Goal: Task Accomplishment & Management: Use online tool/utility

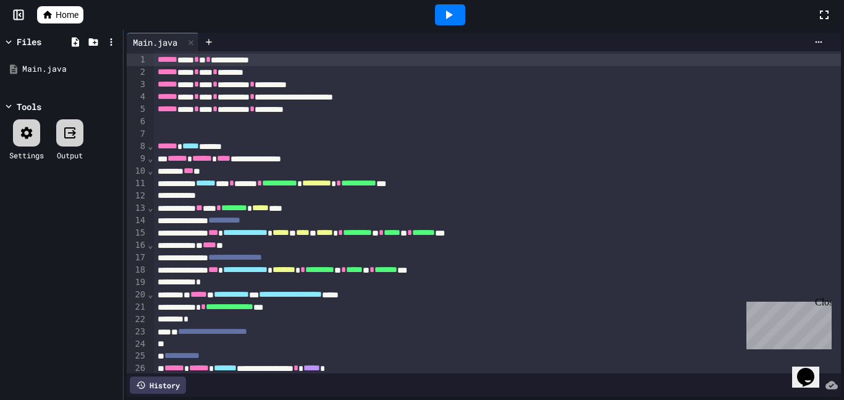
click at [827, 307] on div "Close" at bounding box center [822, 304] width 15 height 15
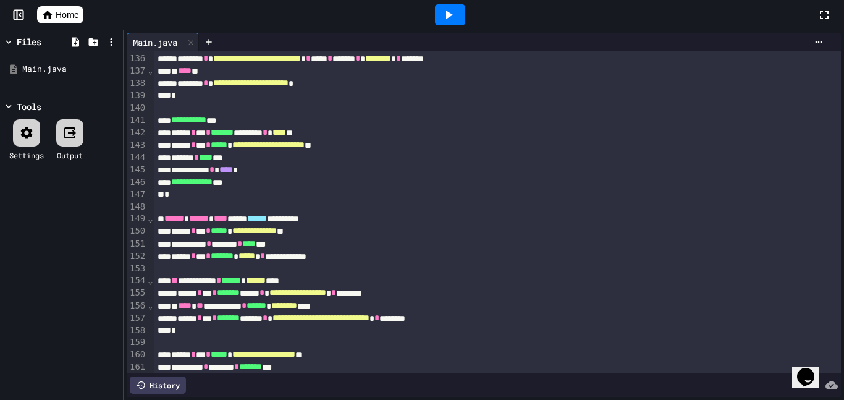
scroll to position [1667, 0]
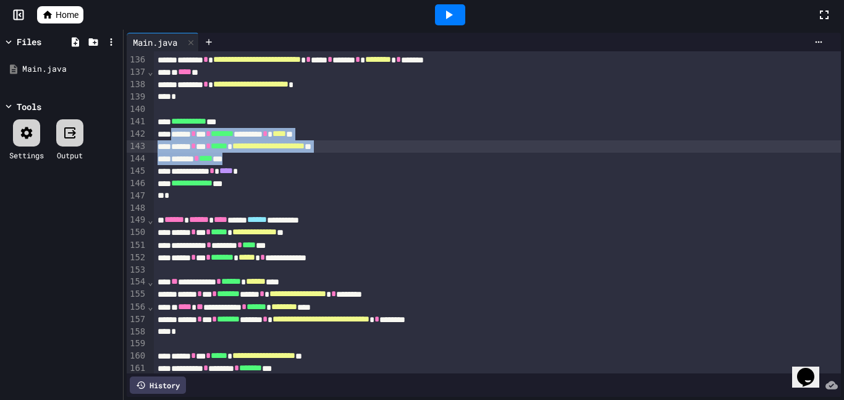
drag, startPoint x: 177, startPoint y: 135, endPoint x: 310, endPoint y: 166, distance: 137.0
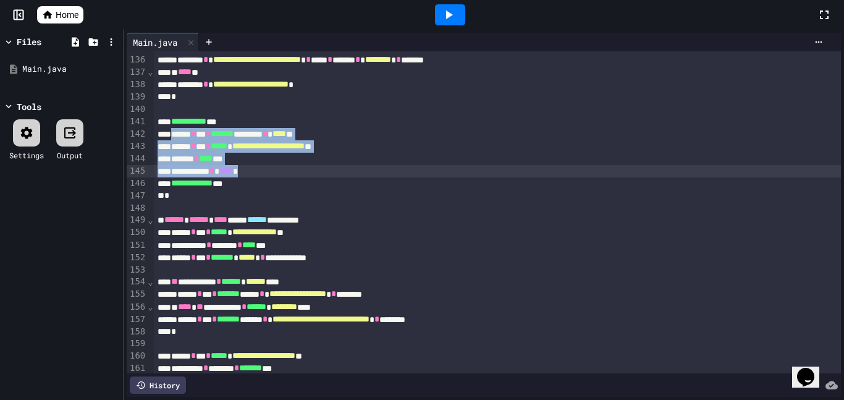
click at [371, 213] on div at bounding box center [498, 208] width 688 height 12
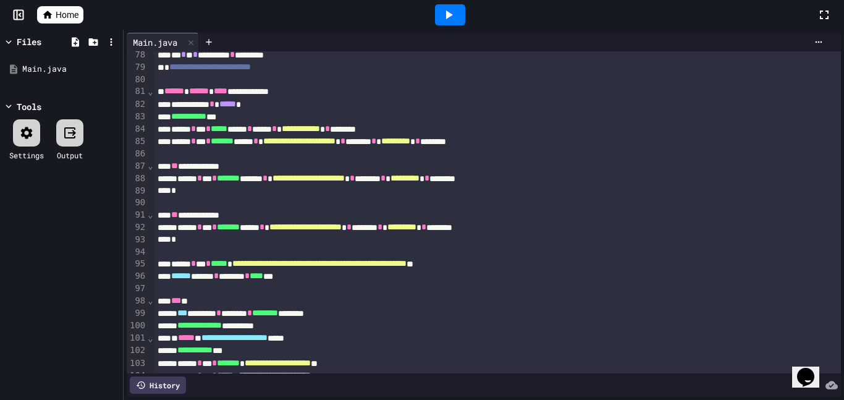
scroll to position [950, 0]
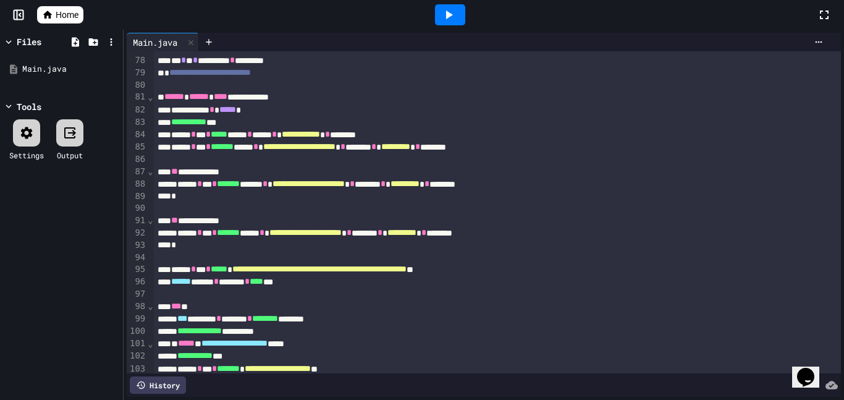
click at [175, 148] on div "**********" at bounding box center [498, 147] width 688 height 12
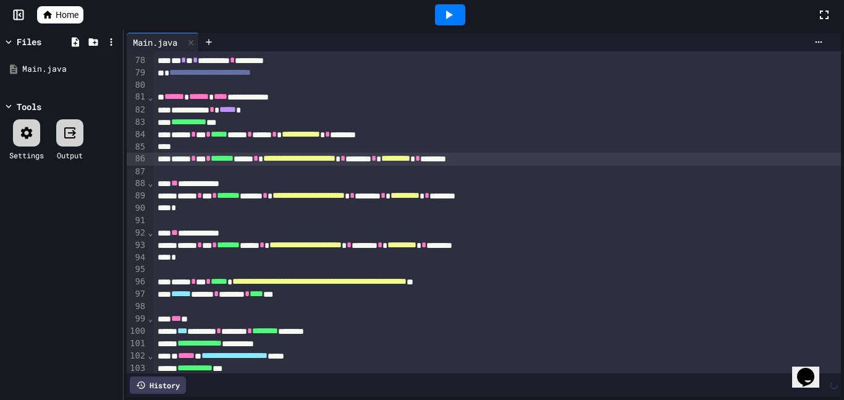
click at [213, 146] on div at bounding box center [498, 147] width 688 height 12
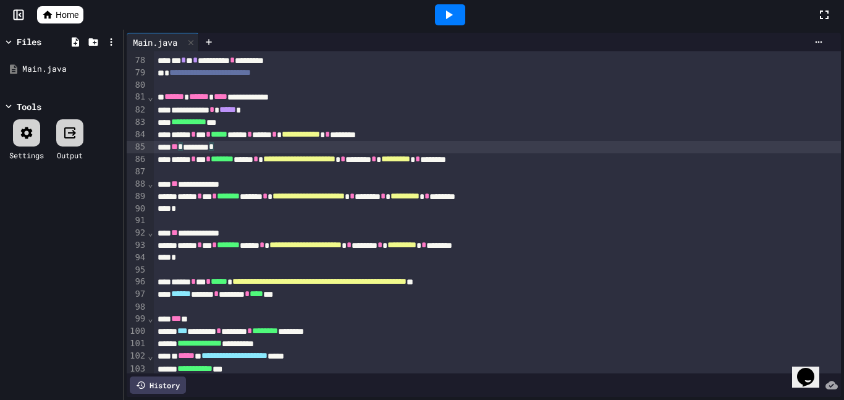
click at [263, 146] on div "** * ******** *" at bounding box center [498, 147] width 688 height 12
click at [266, 148] on div "**********" at bounding box center [498, 147] width 688 height 12
click at [262, 169] on div at bounding box center [498, 172] width 688 height 12
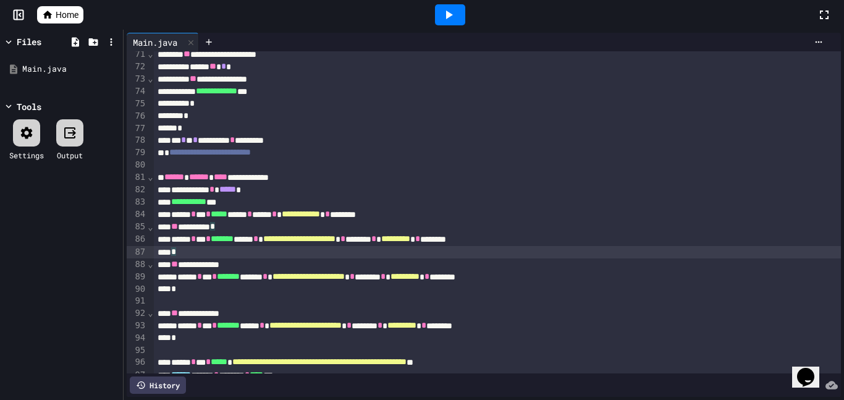
scroll to position [907, 0]
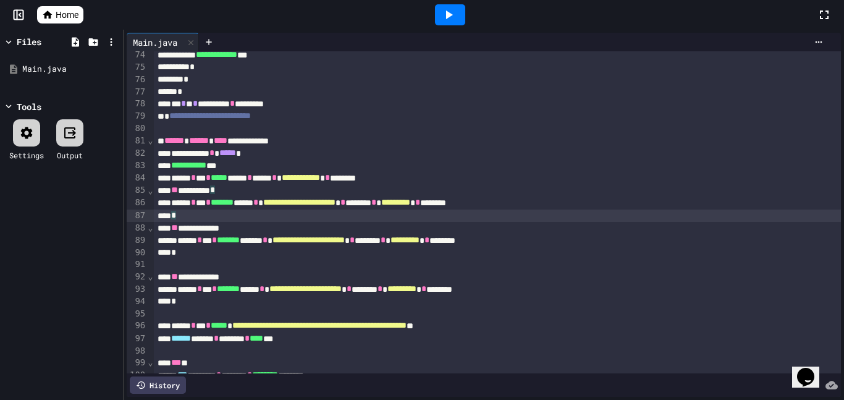
click at [425, 246] on div "*" at bounding box center [498, 252] width 688 height 12
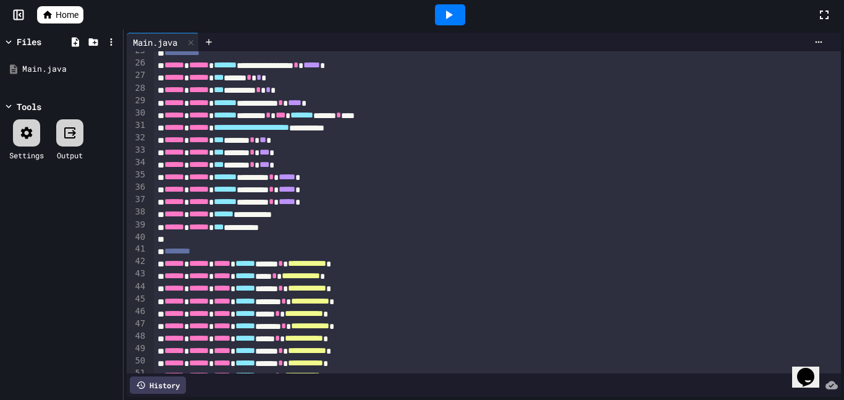
scroll to position [185, 0]
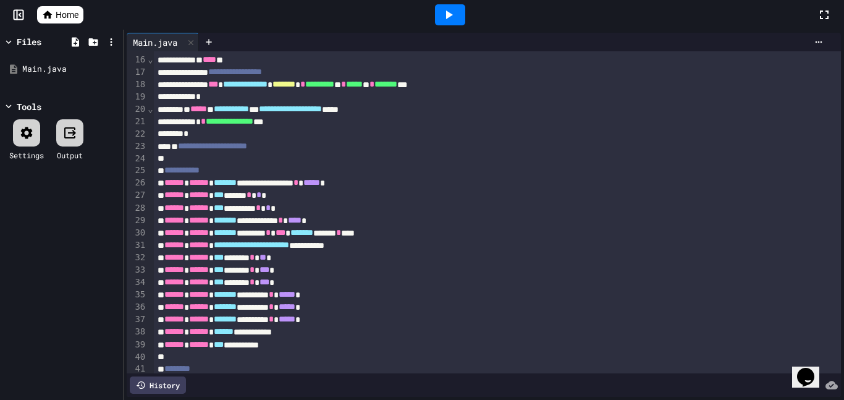
click at [355, 293] on div "****** ****** ******* ******** * ***** *" at bounding box center [498, 294] width 688 height 12
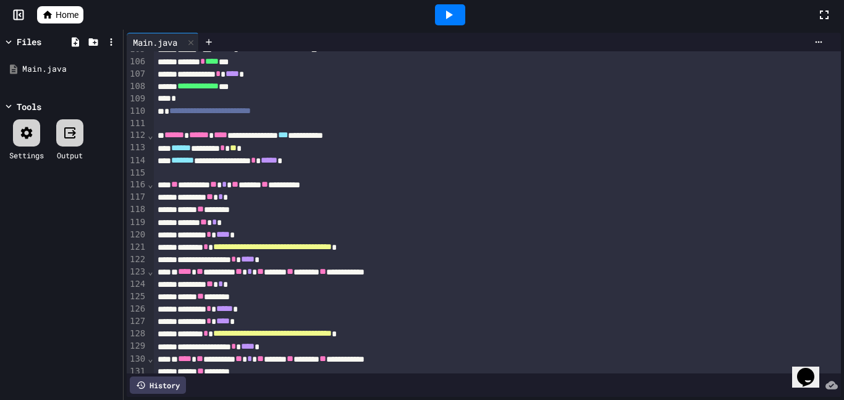
scroll to position [1295, 0]
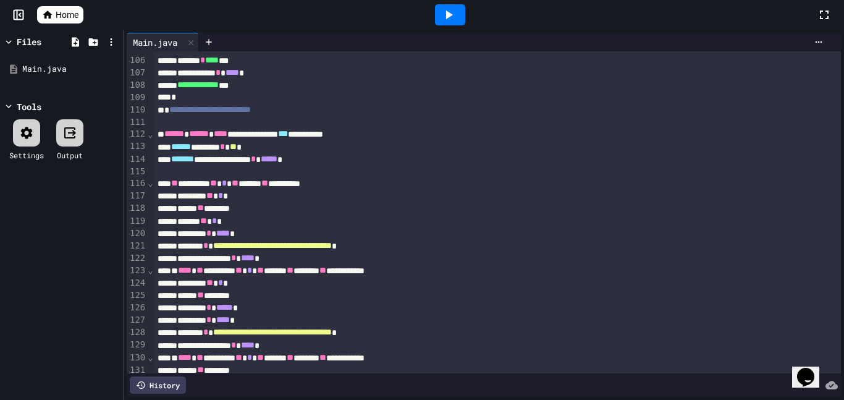
click at [187, 235] on div "******** * **** *" at bounding box center [498, 233] width 688 height 12
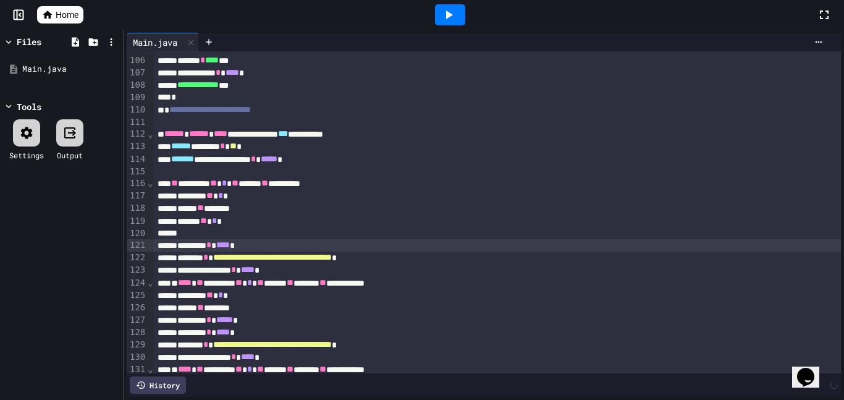
click at [199, 235] on div at bounding box center [498, 233] width 688 height 12
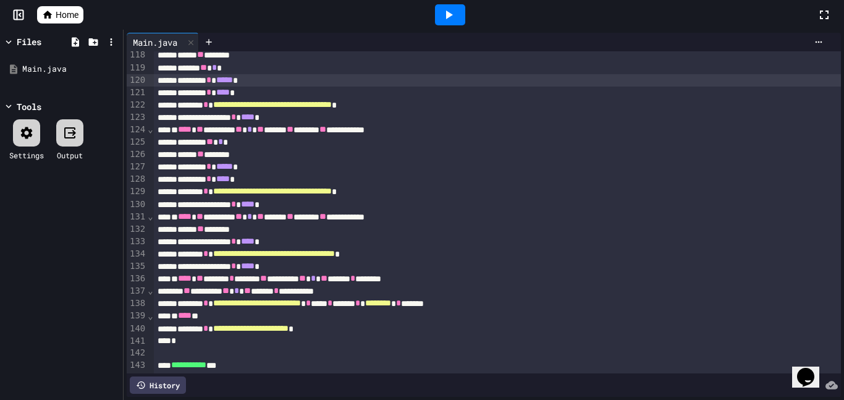
scroll to position [1451, 0]
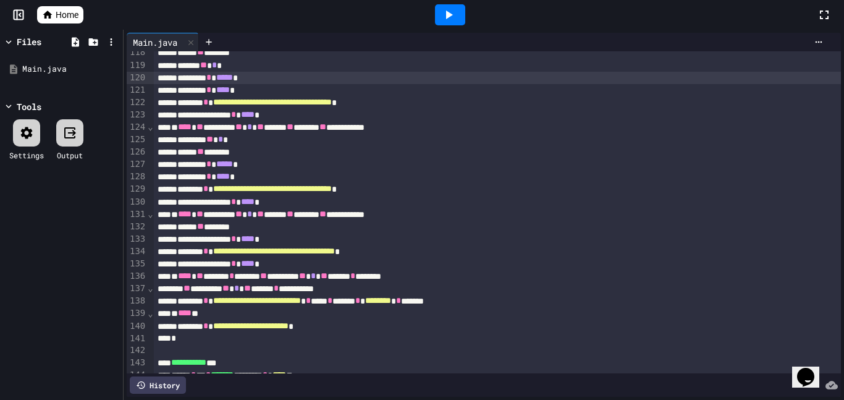
click at [182, 253] on div "**********" at bounding box center [498, 251] width 688 height 12
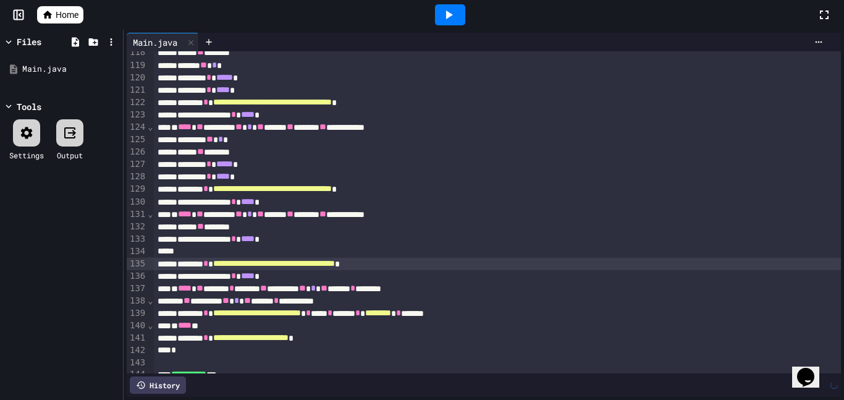
click at [213, 254] on div at bounding box center [498, 251] width 688 height 12
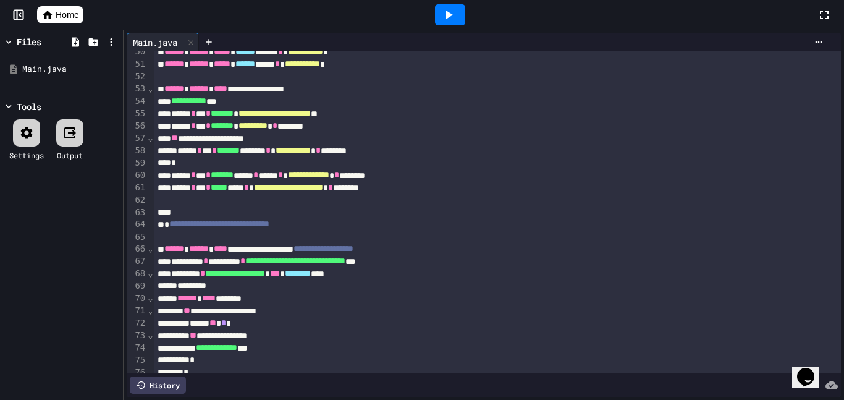
scroll to position [616, 0]
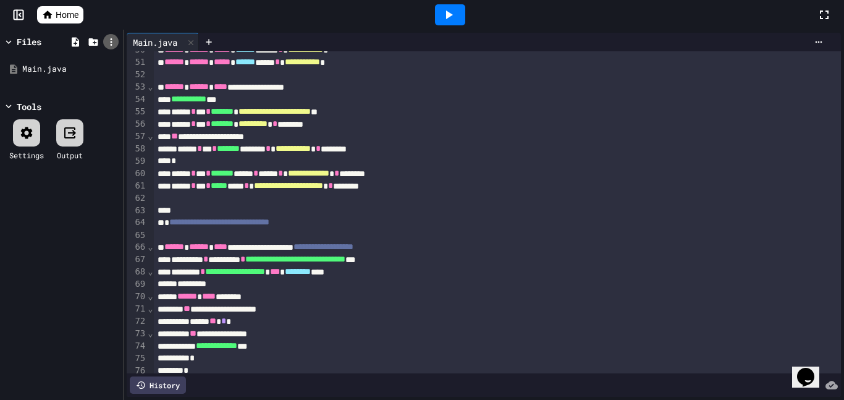
click at [110, 41] on icon at bounding box center [111, 41] width 2 height 7
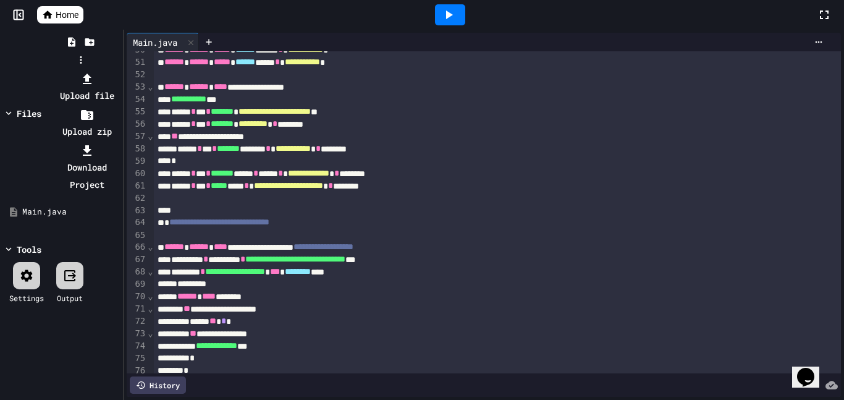
click at [120, 141] on li "Download Project" at bounding box center [87, 167] width 66 height 52
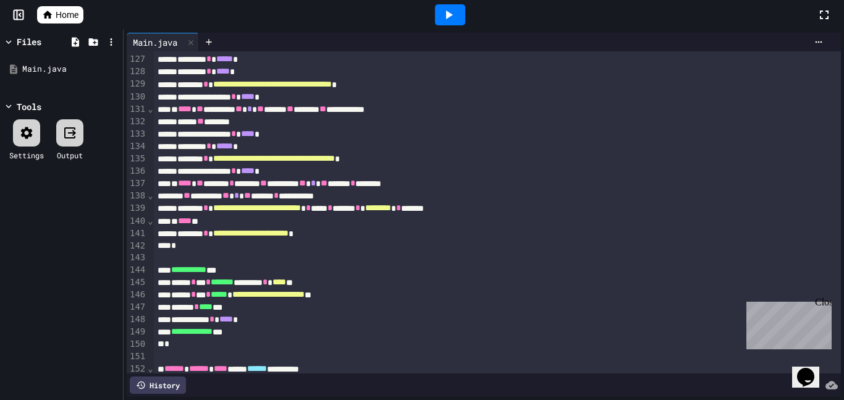
scroll to position [1493, 0]
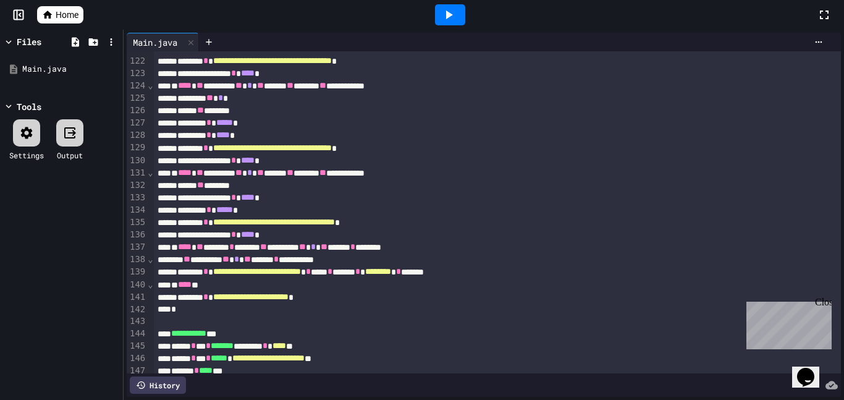
click at [444, 22] on div at bounding box center [450, 14] width 30 height 21
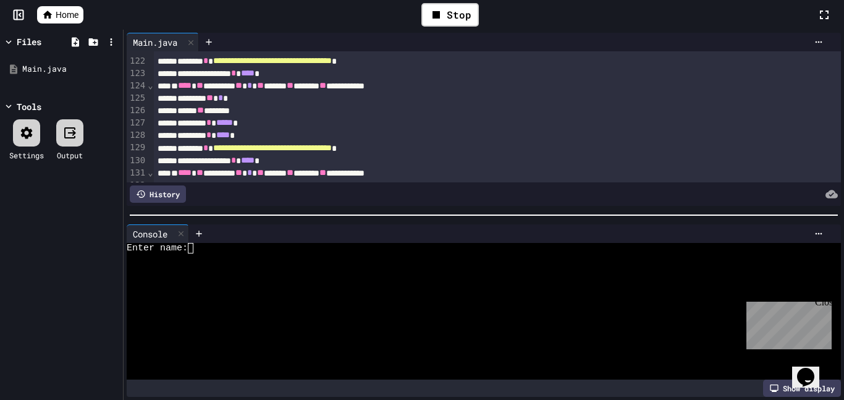
click at [344, 296] on div at bounding box center [477, 300] width 701 height 11
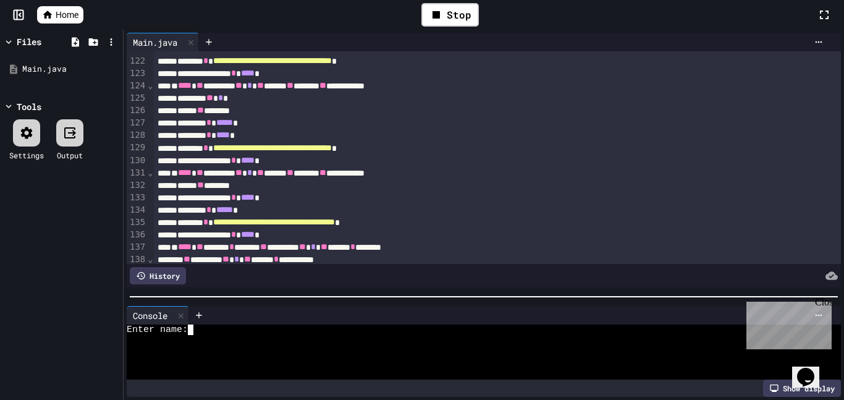
click at [368, 299] on div at bounding box center [484, 296] width 720 height 12
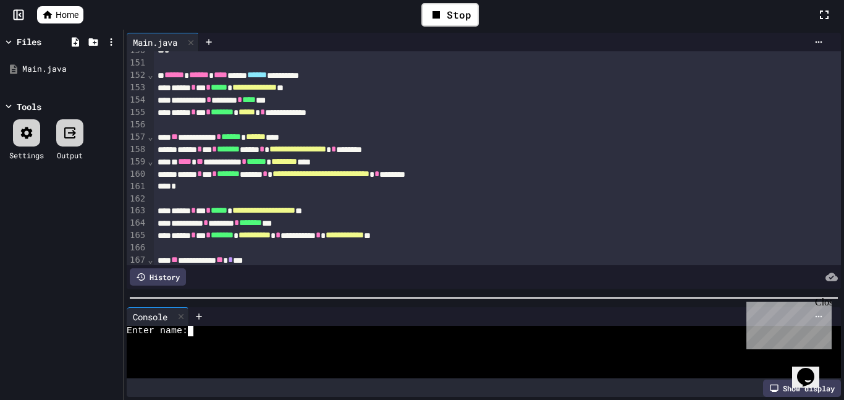
scroll to position [1913, 0]
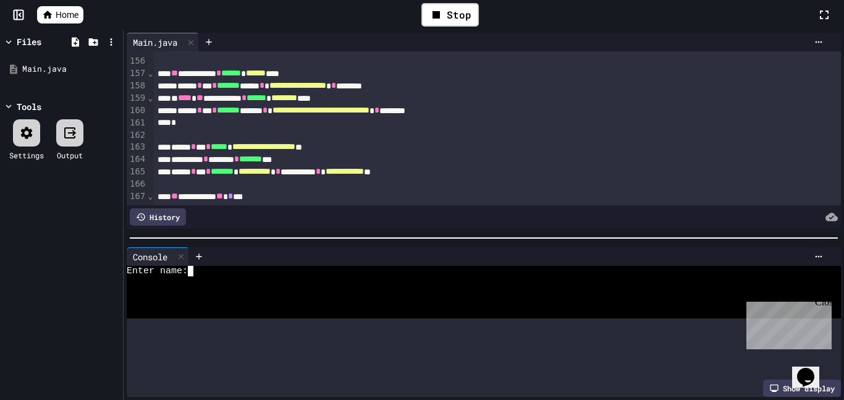
click at [290, 237] on div at bounding box center [484, 238] width 720 height 12
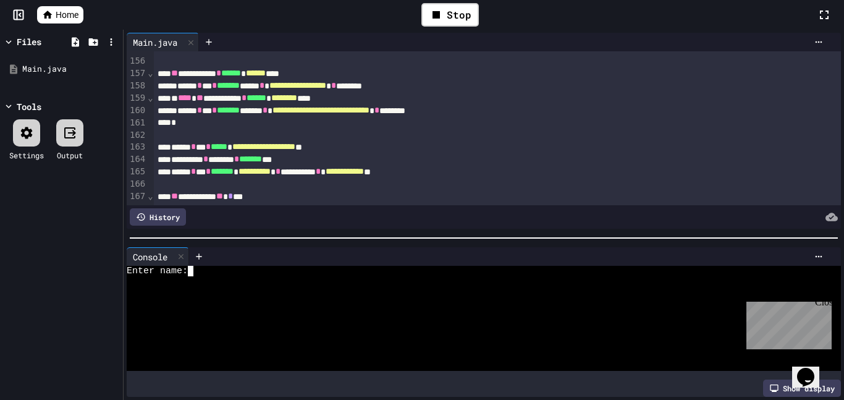
click at [298, 293] on div at bounding box center [477, 292] width 701 height 11
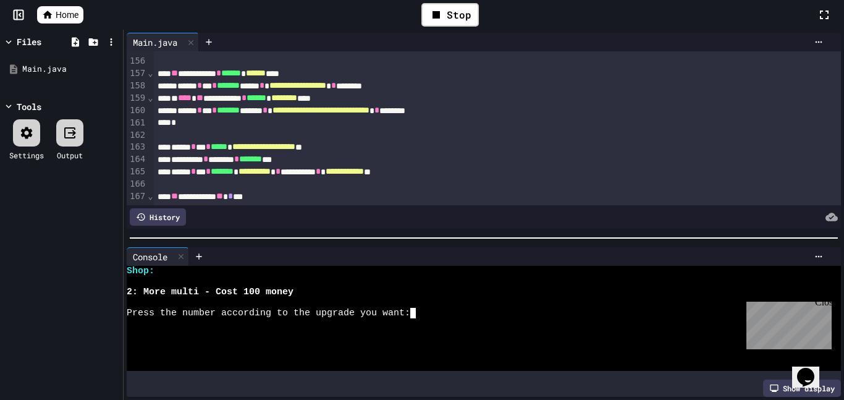
click at [424, 310] on div "Press the number according to the upgrade you want:" at bounding box center [477, 313] width 701 height 11
